Goal: Task Accomplishment & Management: Manage account settings

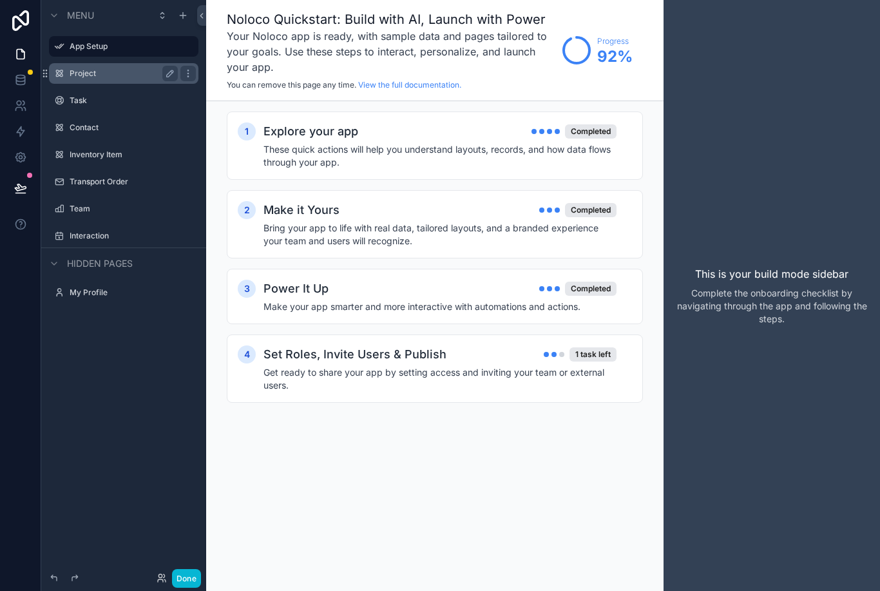
click at [125, 66] on div "Project" at bounding box center [124, 73] width 108 height 15
click at [95, 78] on label "Project" at bounding box center [121, 73] width 103 height 10
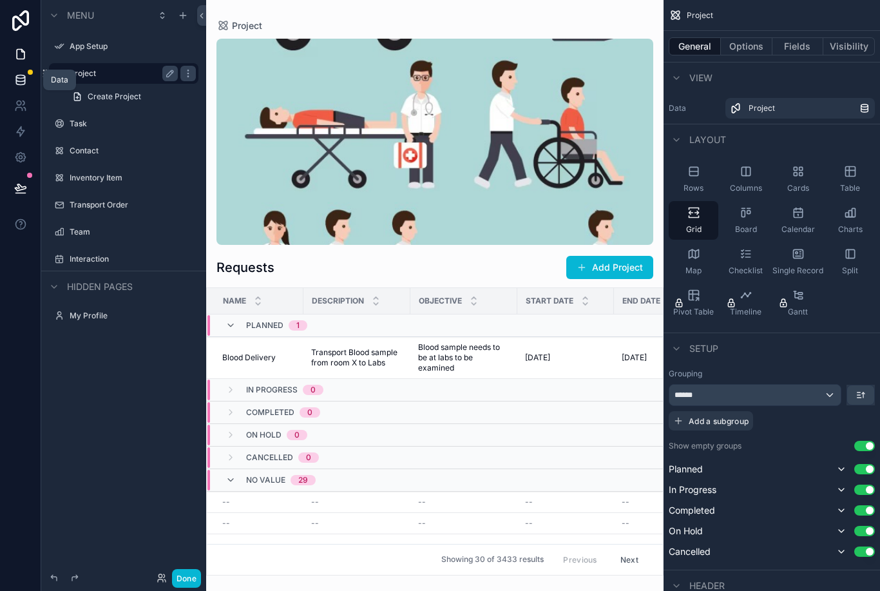
click at [23, 81] on icon at bounding box center [20, 79] width 13 height 13
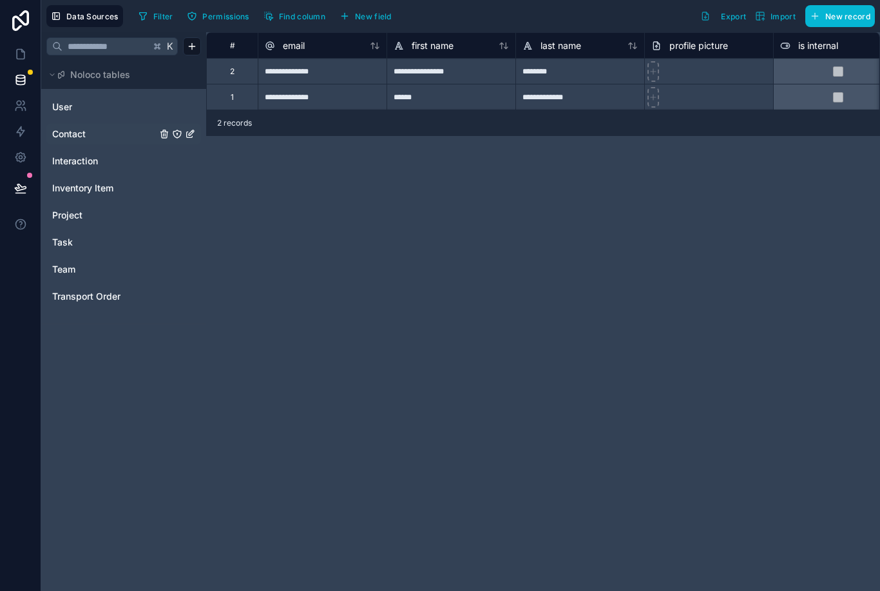
click at [79, 136] on span "Contact" at bounding box center [68, 134] width 33 height 13
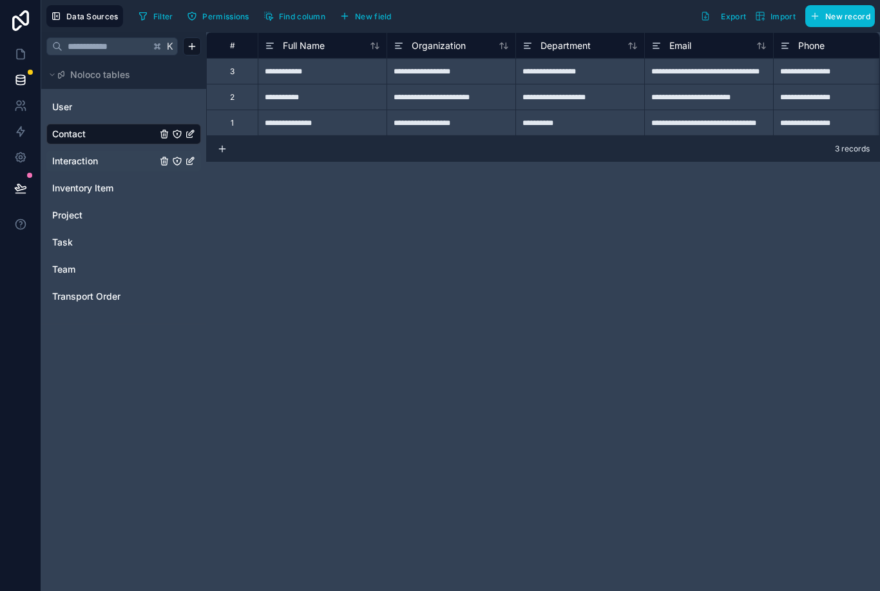
click at [84, 153] on div "Interaction" at bounding box center [123, 161] width 155 height 21
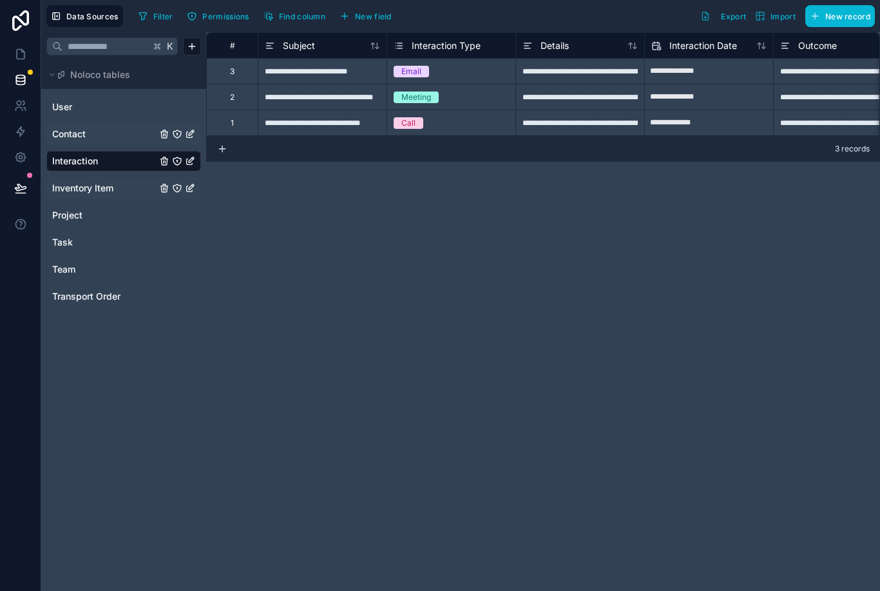
click at [86, 191] on span "Inventory Item" at bounding box center [82, 188] width 61 height 13
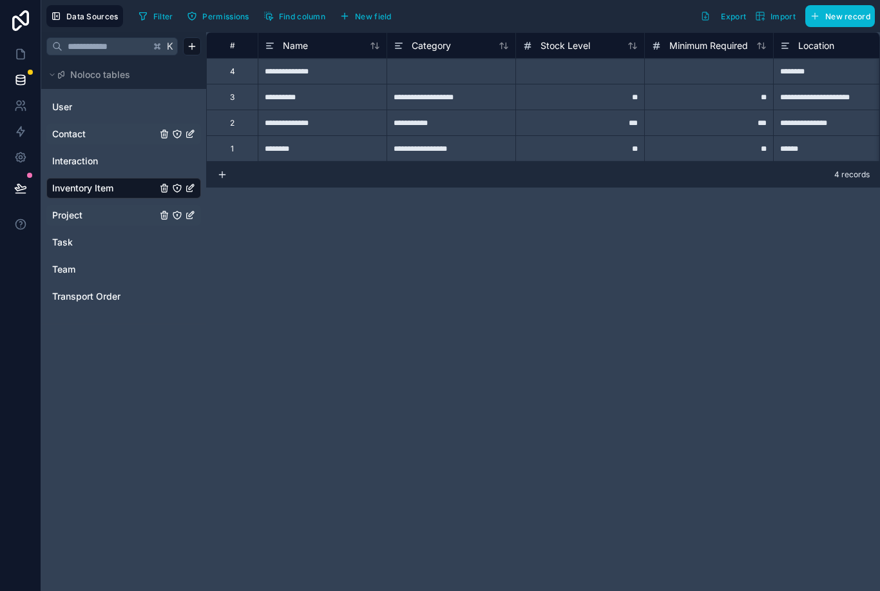
click at [83, 222] on div "Project" at bounding box center [123, 215] width 155 height 21
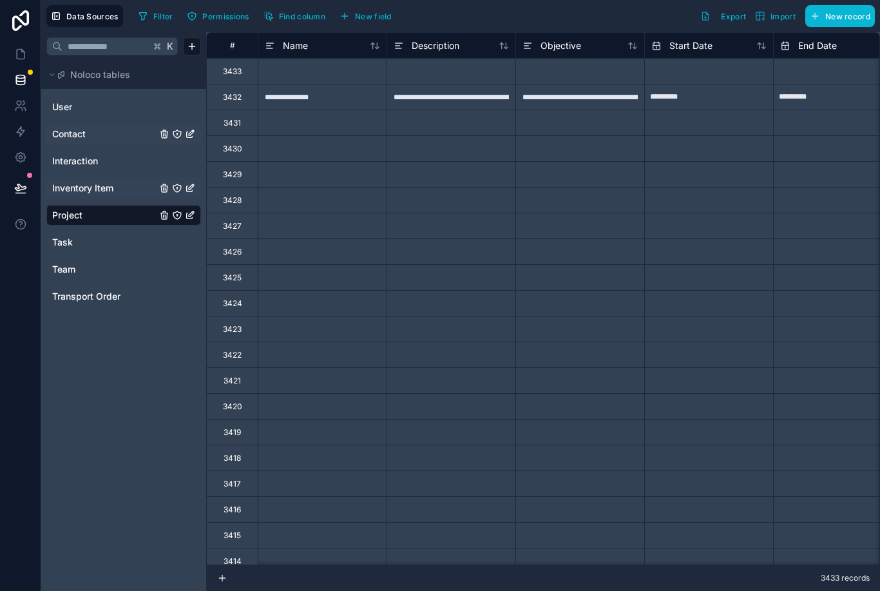
click at [321, 128] on div at bounding box center [322, 122] width 129 height 26
click at [164, 216] on icon "Project" at bounding box center [164, 215] width 0 height 3
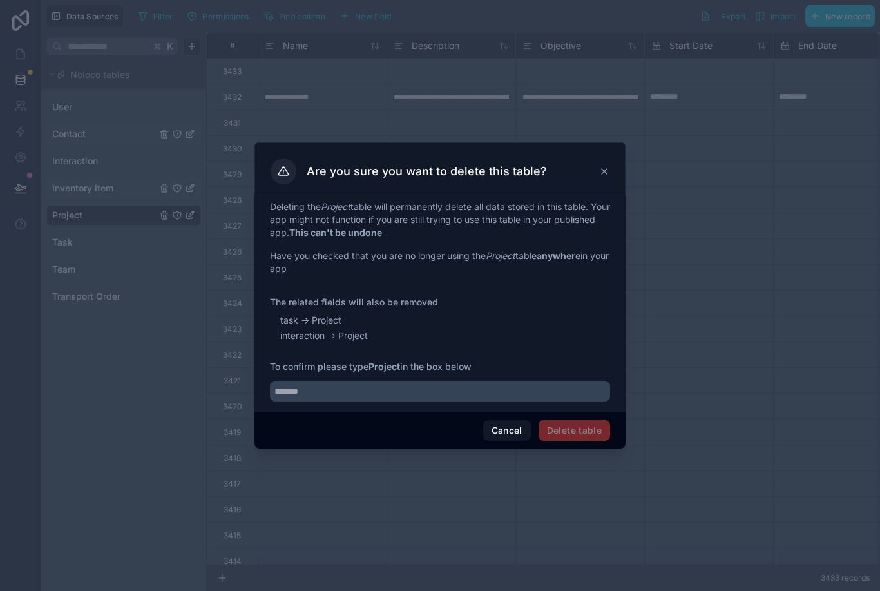
scroll to position [41, 0]
click at [424, 381] on input "text" at bounding box center [440, 391] width 340 height 21
click at [580, 429] on span "Delete table" at bounding box center [573, 430] width 71 height 21
click at [383, 384] on input "text" at bounding box center [440, 391] width 340 height 21
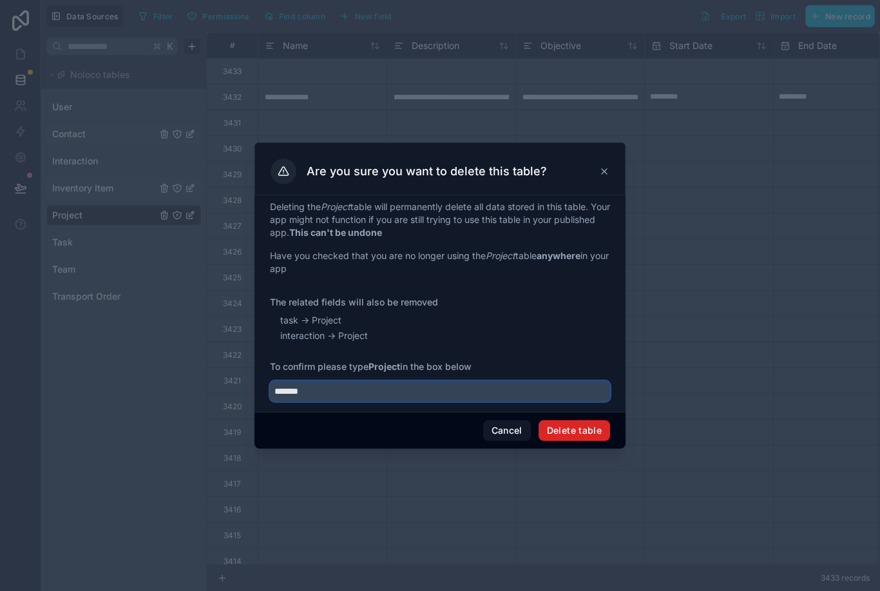
type input "*******"
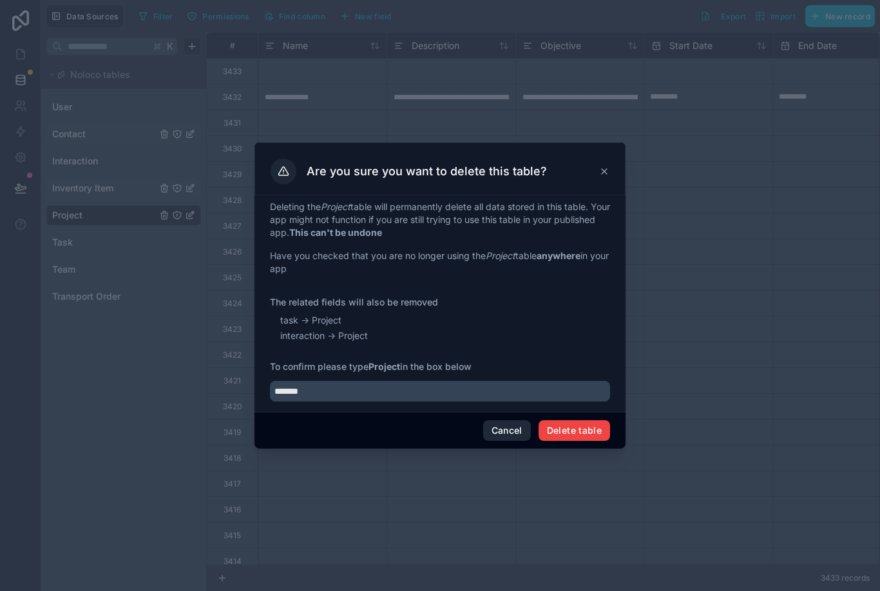
click at [564, 426] on button "Delete table" at bounding box center [573, 430] width 71 height 21
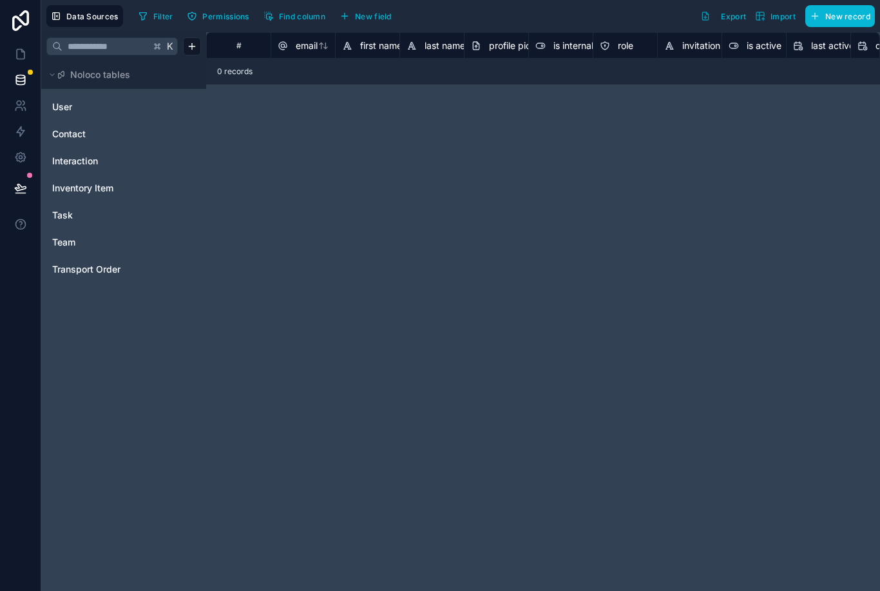
click at [396, 381] on div "# email first name last name profile picture is internal role invitation token …" at bounding box center [543, 311] width 674 height 558
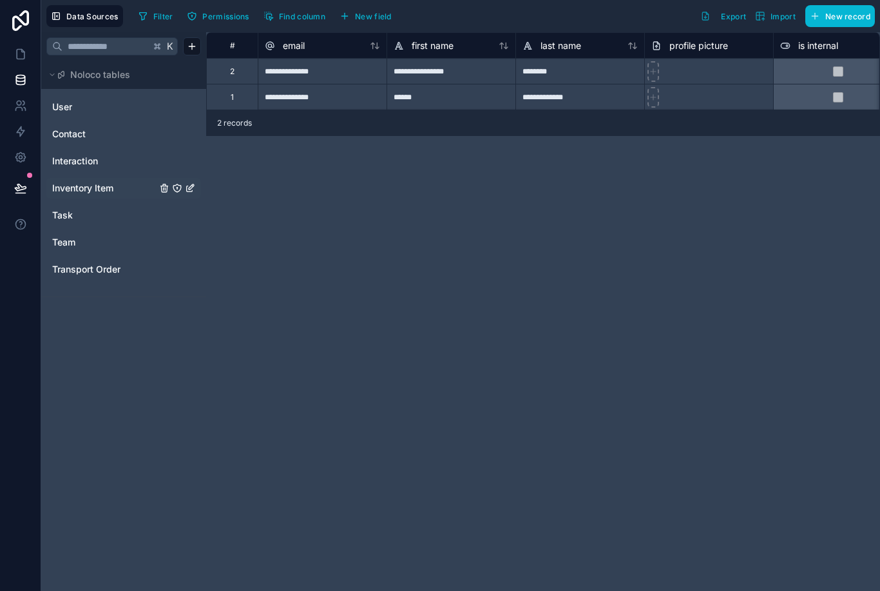
click at [113, 189] on span "Inventory Item" at bounding box center [82, 188] width 61 height 13
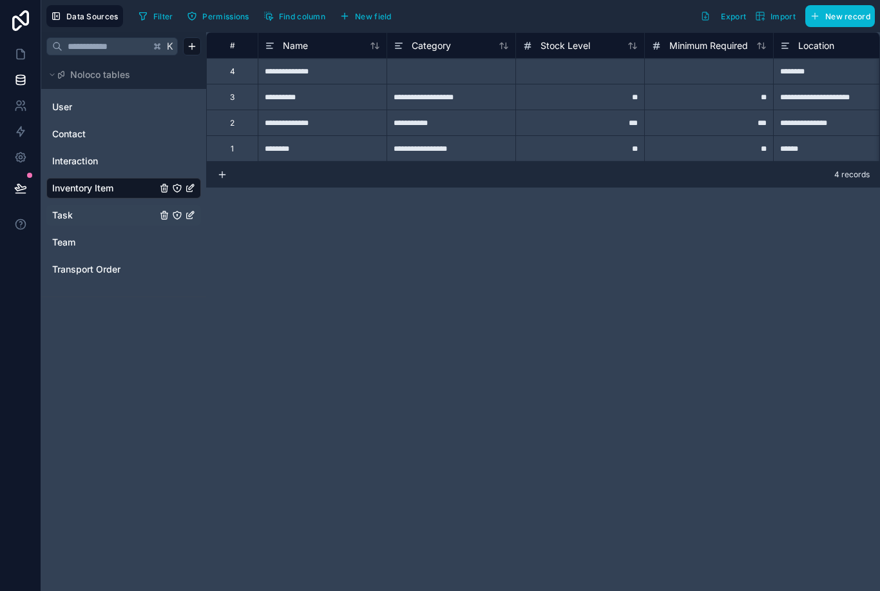
click at [109, 216] on link "Task" at bounding box center [104, 215] width 104 height 13
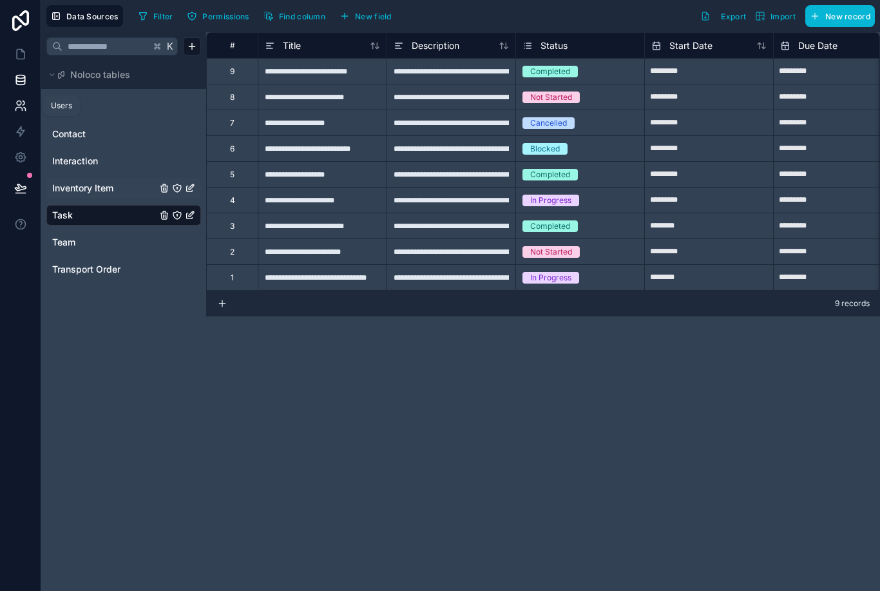
click at [23, 102] on icon at bounding box center [20, 105] width 13 height 13
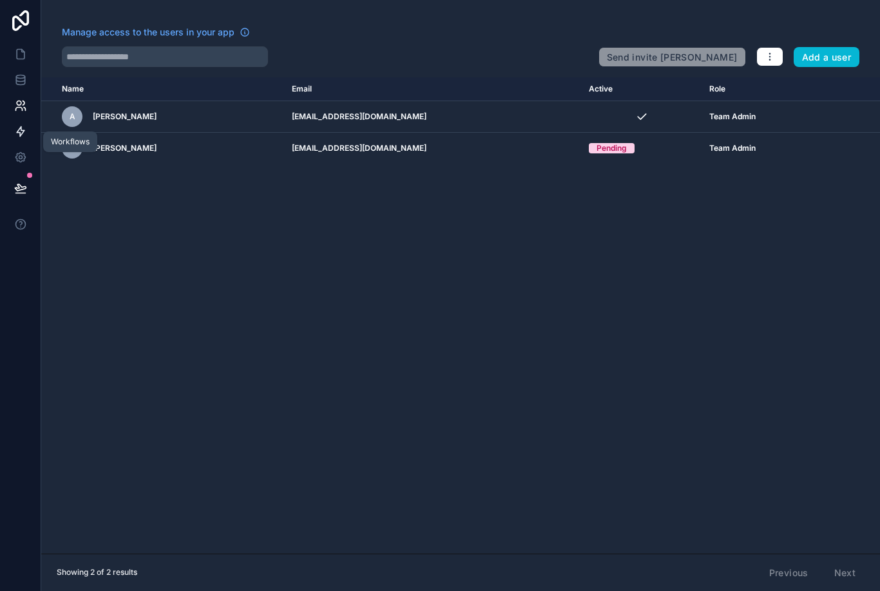
click at [21, 132] on icon at bounding box center [20, 131] width 13 height 13
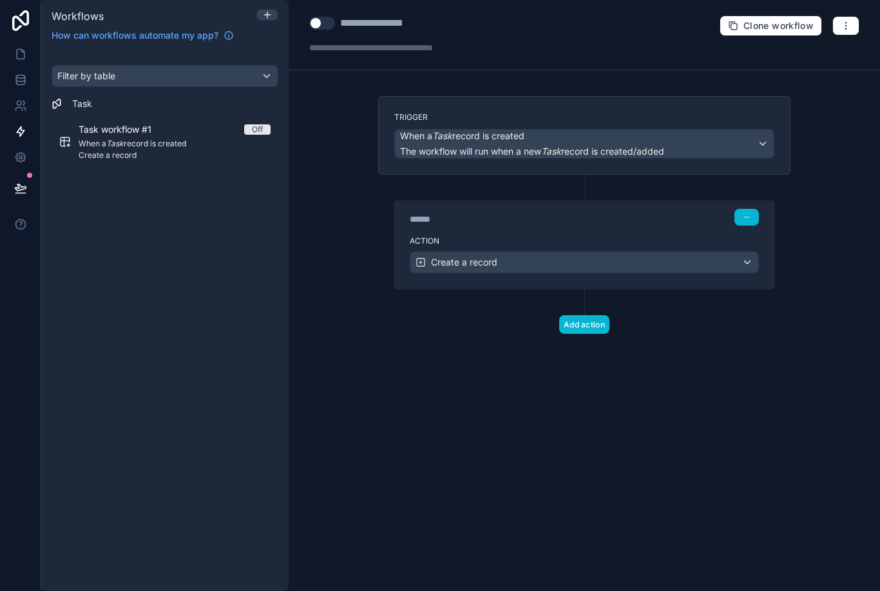
click at [493, 265] on span "Create a record" at bounding box center [464, 262] width 66 height 13
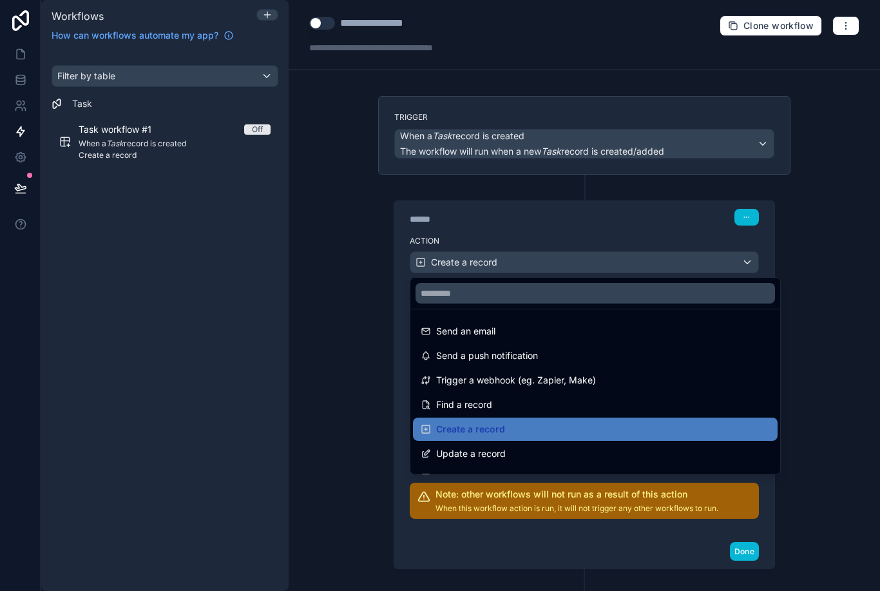
click at [372, 300] on div at bounding box center [440, 295] width 880 height 591
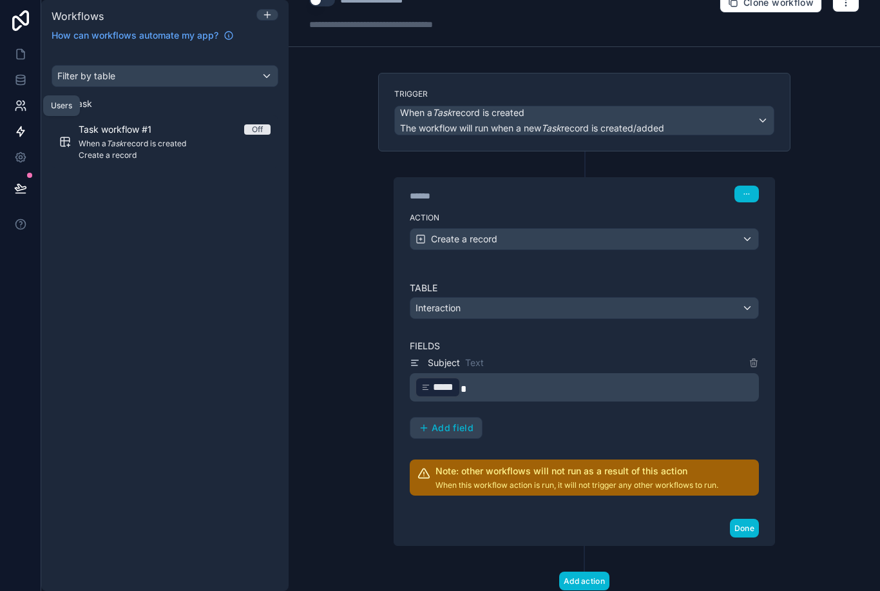
scroll to position [22, 0]
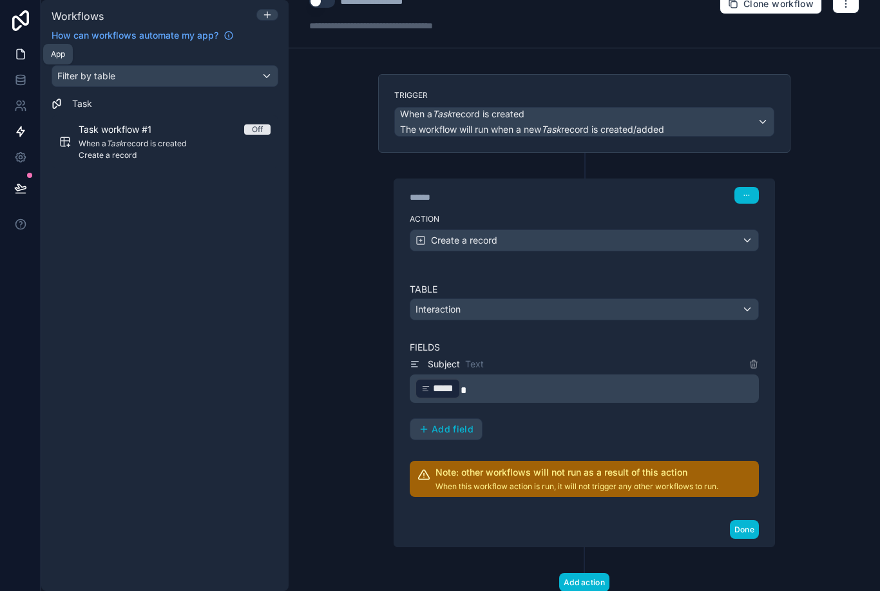
click at [22, 55] on icon at bounding box center [20, 54] width 13 height 13
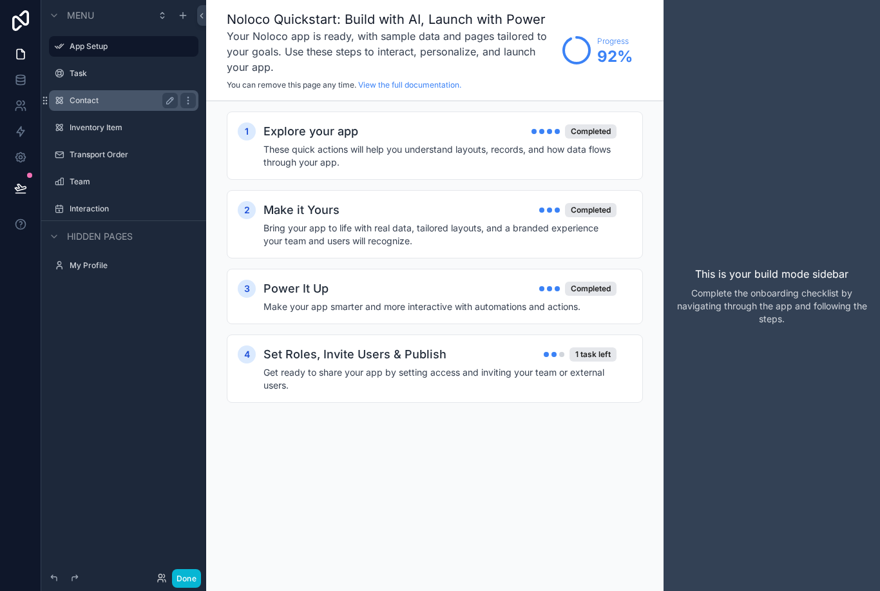
click at [110, 97] on label "Contact" at bounding box center [121, 100] width 103 height 10
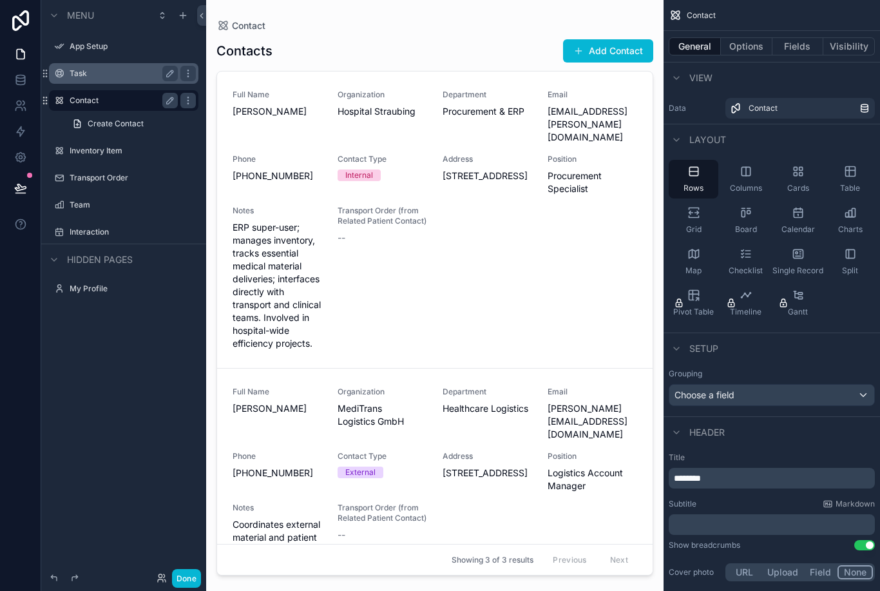
click at [99, 79] on div "Task" at bounding box center [124, 73] width 108 height 15
click at [111, 72] on label "Task" at bounding box center [121, 73] width 103 height 10
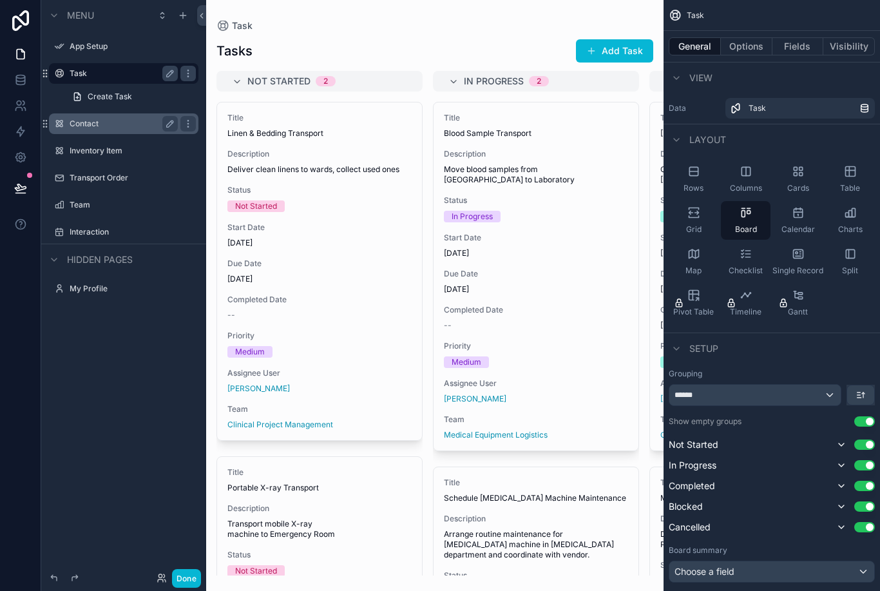
scroll to position [38, 0]
click at [82, 119] on label "Contact" at bounding box center [121, 124] width 103 height 10
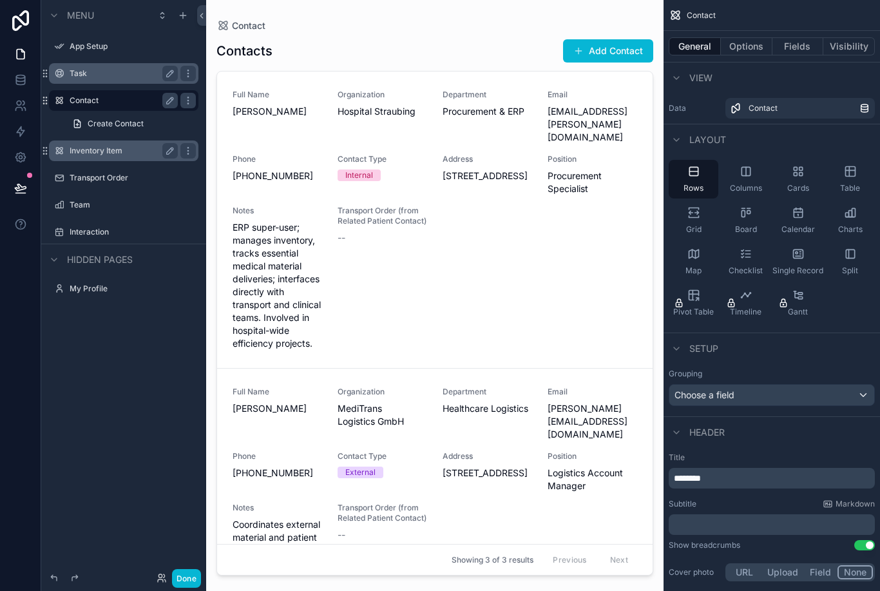
click at [115, 153] on label "Inventory Item" at bounding box center [121, 151] width 103 height 10
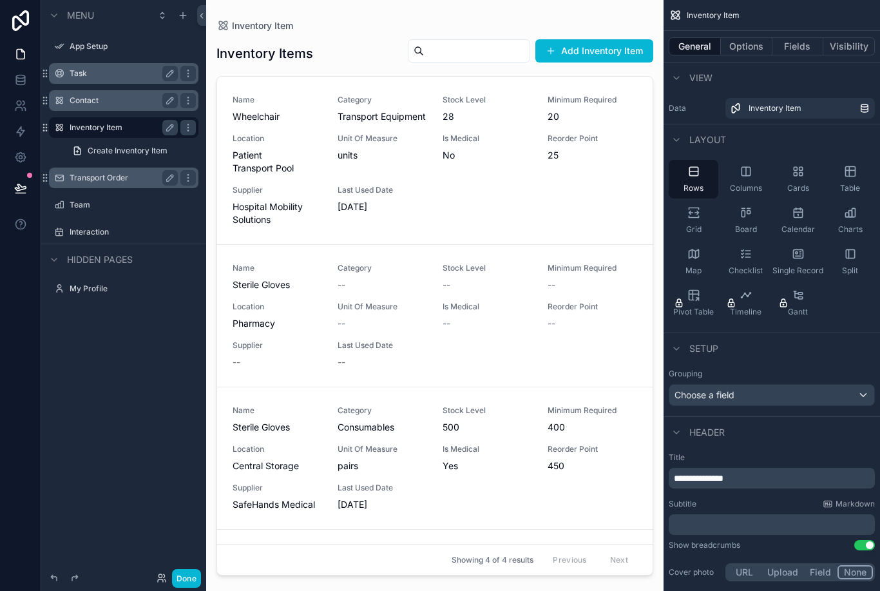
click at [129, 184] on div "Transport Order" at bounding box center [124, 177] width 108 height 15
click at [98, 181] on label "Transport Order" at bounding box center [121, 178] width 103 height 10
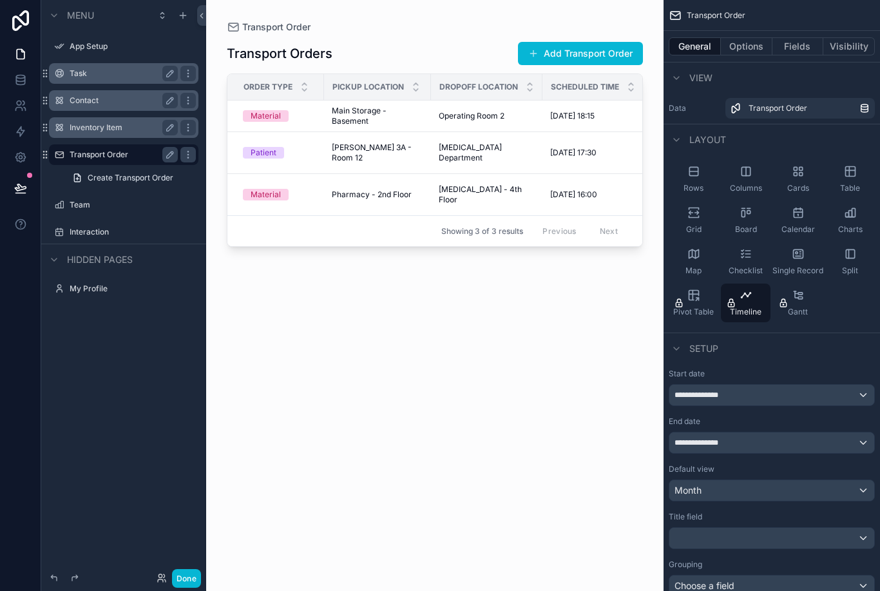
click at [643, 21] on div "scrollable content" at bounding box center [434, 287] width 457 height 575
click at [630, 326] on div "Transport Orders Add Transport Order Order Type Pickup Location Dropoff Locatio…" at bounding box center [435, 304] width 416 height 542
click at [93, 208] on label "Team" at bounding box center [121, 205] width 103 height 10
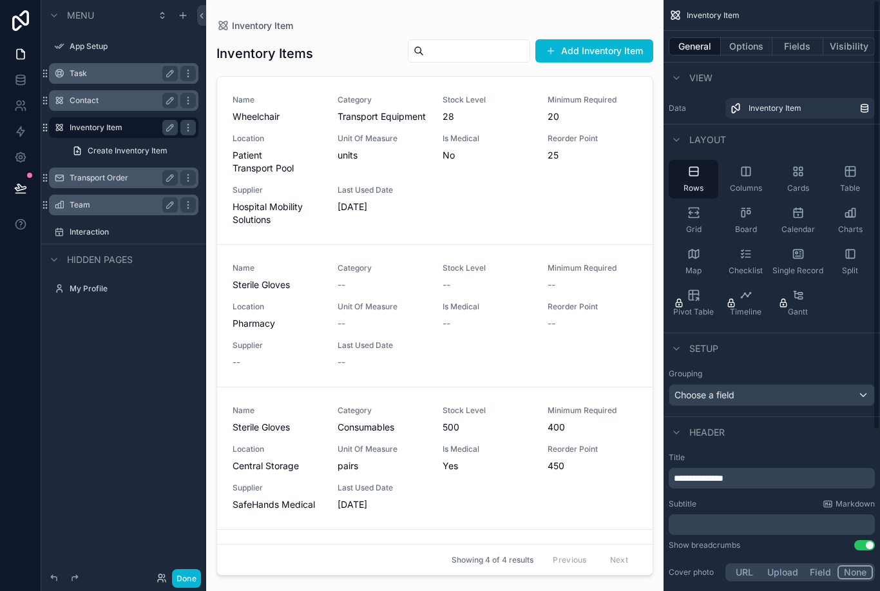
click at [699, 12] on span "Inventory Item" at bounding box center [713, 15] width 53 height 10
click at [201, 26] on div "Menu" at bounding box center [123, 15] width 165 height 31
click at [202, 17] on icon at bounding box center [201, 16] width 9 height 10
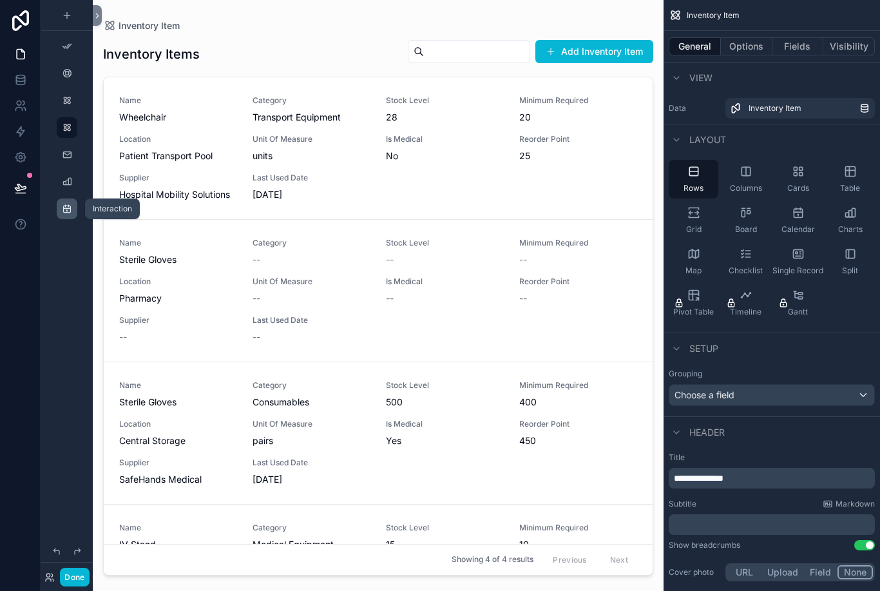
click at [68, 211] on icon "scrollable content" at bounding box center [67, 209] width 10 height 10
click at [65, 211] on icon "scrollable content" at bounding box center [67, 209] width 10 height 10
